Goal: Information Seeking & Learning: Learn about a topic

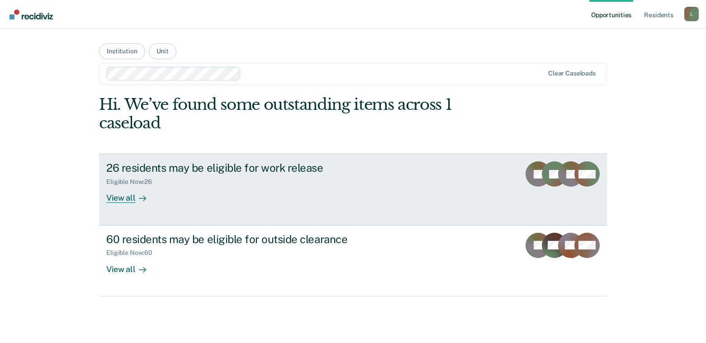
click at [142, 198] on icon at bounding box center [142, 198] width 7 height 7
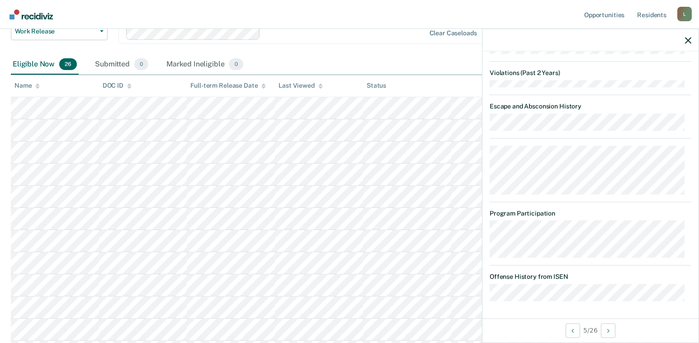
scroll to position [136, 0]
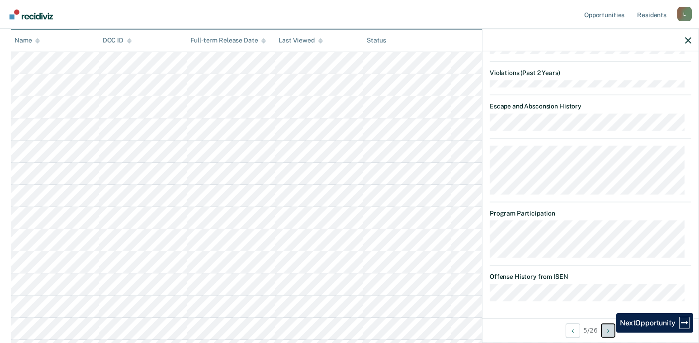
click at [610, 333] on icon "Next Opportunity" at bounding box center [608, 330] width 2 height 6
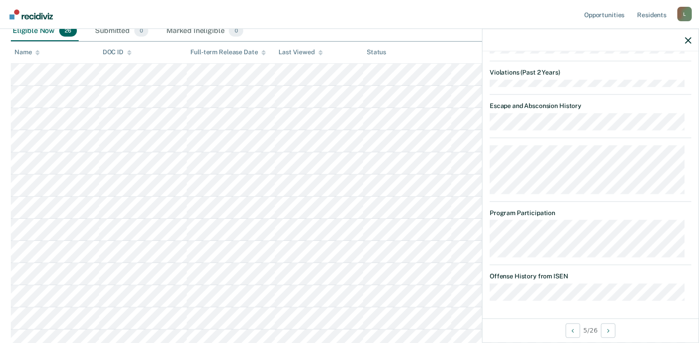
scroll to position [0, 0]
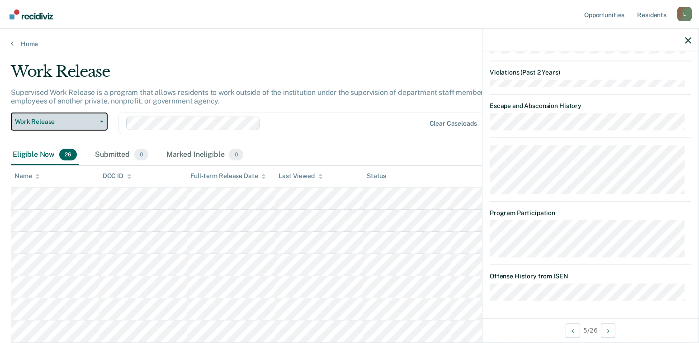
click at [100, 120] on button "Work Release" at bounding box center [59, 122] width 97 height 18
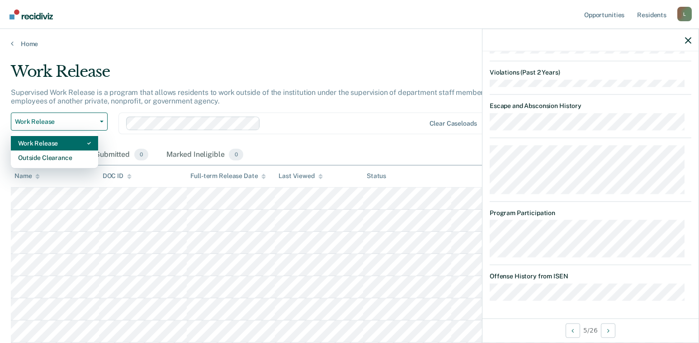
click at [66, 143] on div "Work Release" at bounding box center [54, 143] width 73 height 14
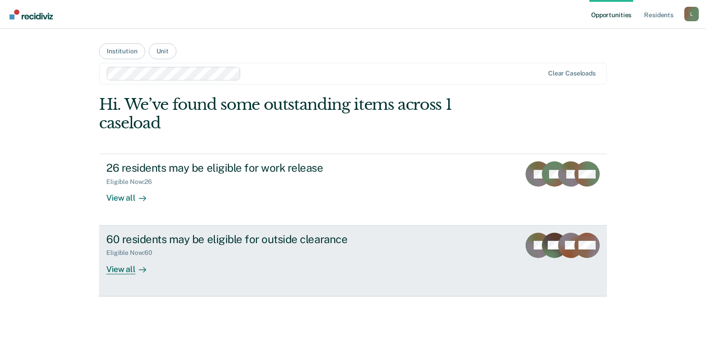
click at [134, 270] on div "View all" at bounding box center [131, 266] width 51 height 18
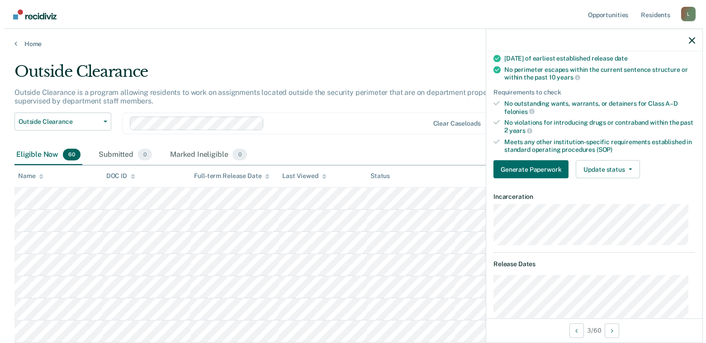
scroll to position [127, 0]
